Goal: Task Accomplishment & Management: Manage account settings

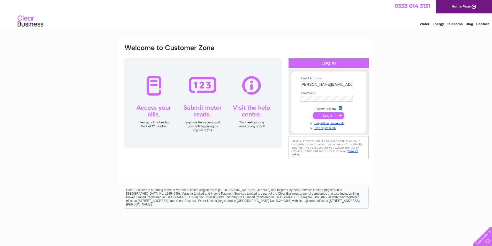
click at [325, 114] on input "submit" at bounding box center [328, 115] width 32 height 7
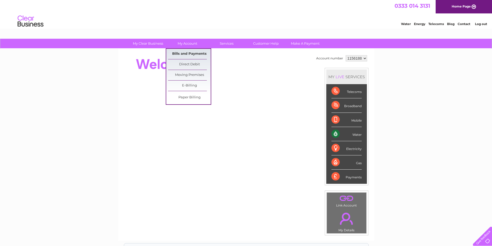
click at [182, 54] on link "Bills and Payments" at bounding box center [189, 54] width 43 height 10
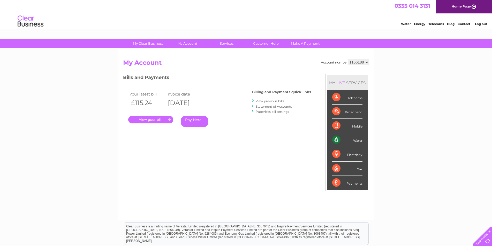
click at [151, 119] on link "." at bounding box center [150, 119] width 45 height 7
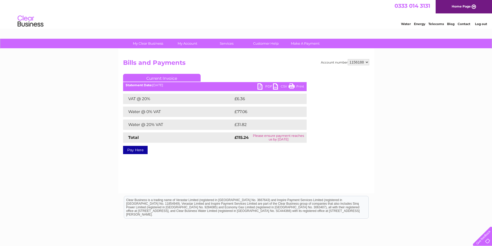
click at [134, 151] on link "Pay Here" at bounding box center [135, 150] width 25 height 8
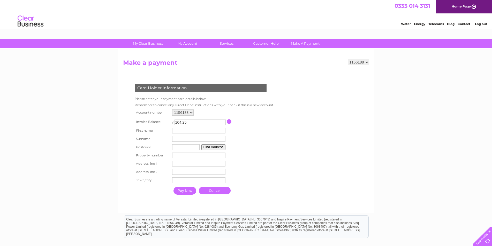
click at [215, 189] on link "Cancel" at bounding box center [215, 190] width 32 height 7
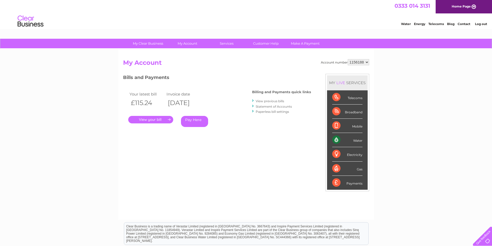
click at [272, 100] on link "View previous bills" at bounding box center [269, 101] width 28 height 4
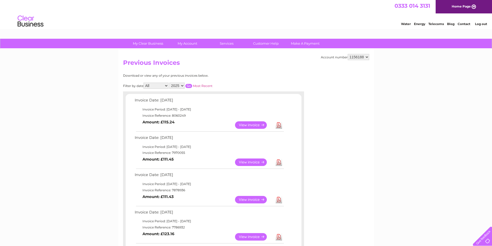
click at [252, 126] on link "View" at bounding box center [254, 124] width 38 height 7
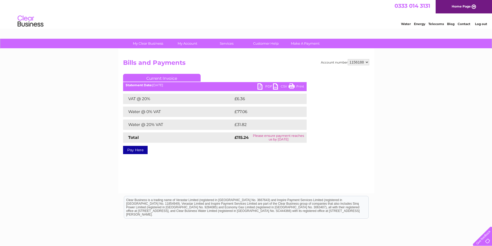
click at [267, 85] on link "PDF" at bounding box center [264, 86] width 15 height 7
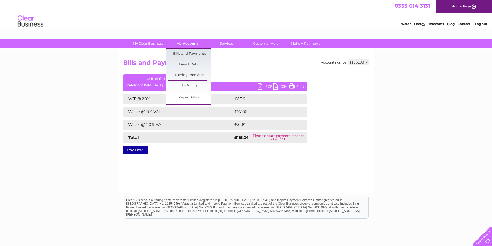
click at [183, 43] on link "My Account" at bounding box center [187, 44] width 43 height 10
click at [185, 61] on link "Direct Debit" at bounding box center [189, 64] width 43 height 10
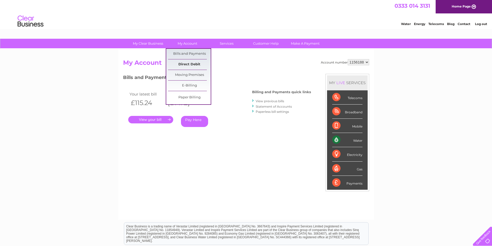
click at [186, 65] on link "Direct Debit" at bounding box center [189, 64] width 43 height 10
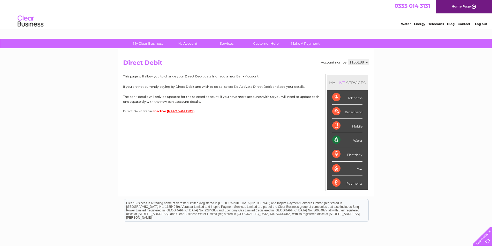
click at [176, 112] on button "(Reactivate DD?)" at bounding box center [181, 111] width 28 height 4
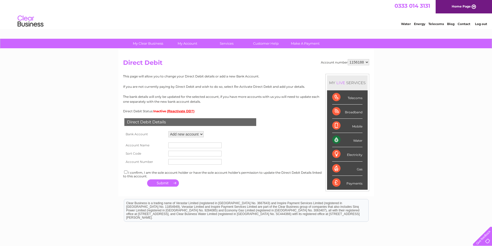
click at [200, 135] on select "Add new account" at bounding box center [185, 134] width 35 height 6
click at [192, 146] on input "text" at bounding box center [194, 146] width 53 height 6
type input "Drivalia Uk Ltd"
click at [175, 154] on input "text" at bounding box center [194, 154] width 53 height 6
type input "[DATE]"
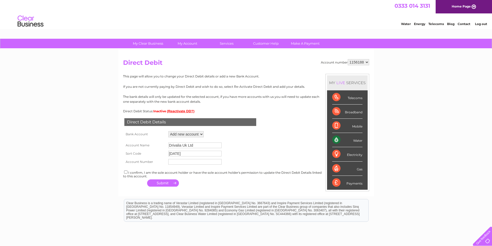
click at [176, 163] on input "text" at bounding box center [194, 162] width 53 height 6
type input "10144514"
click at [126, 172] on input "checkbox" at bounding box center [125, 171] width 3 height 3
checkbox input "true"
click at [165, 184] on button "button" at bounding box center [163, 183] width 32 height 7
